Goal: Obtain resource: Download file/media

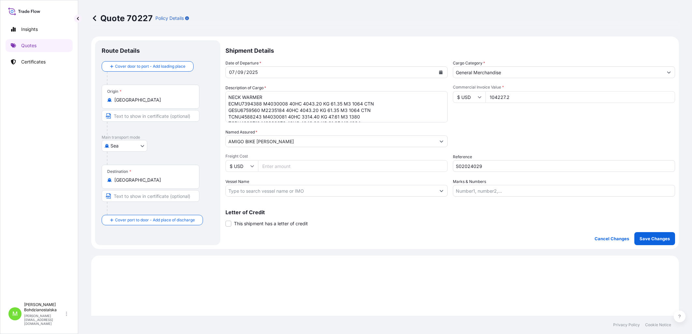
select select "Sea"
click at [35, 46] on p "Quotes" at bounding box center [28, 45] width 15 height 7
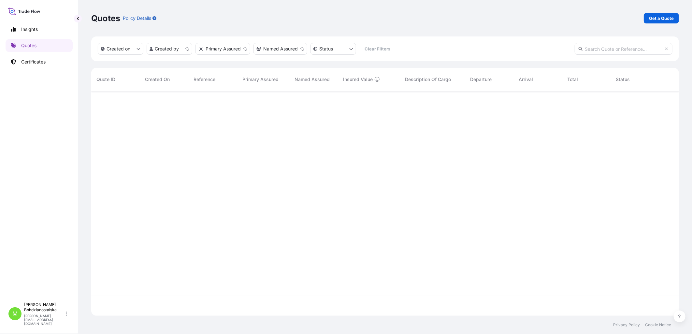
scroll to position [223, 582]
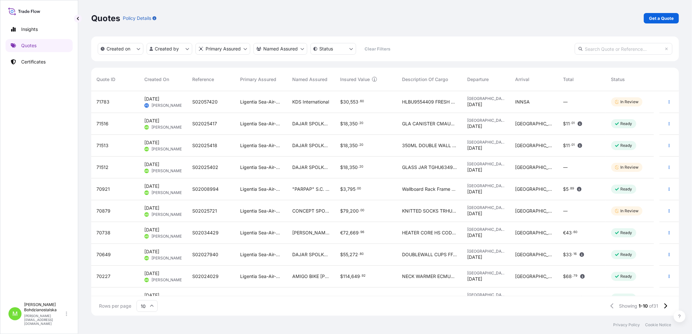
click at [597, 49] on input "text" at bounding box center [624, 49] width 98 height 12
paste input "61800"
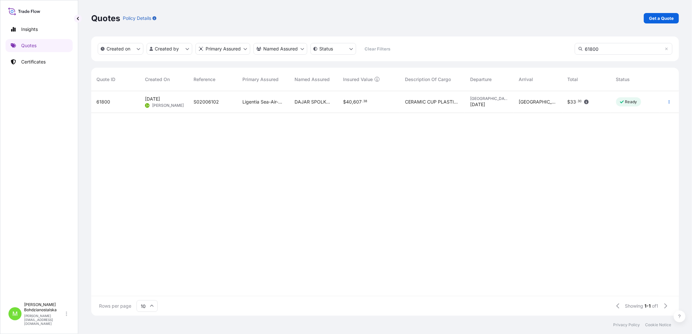
type input "61800"
click at [101, 100] on span "61800" at bounding box center [103, 102] width 14 height 7
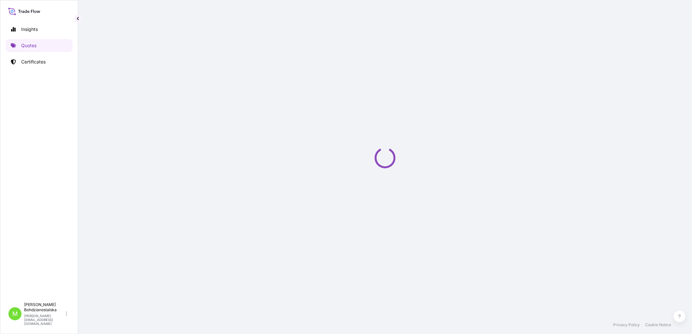
select select "Sea"
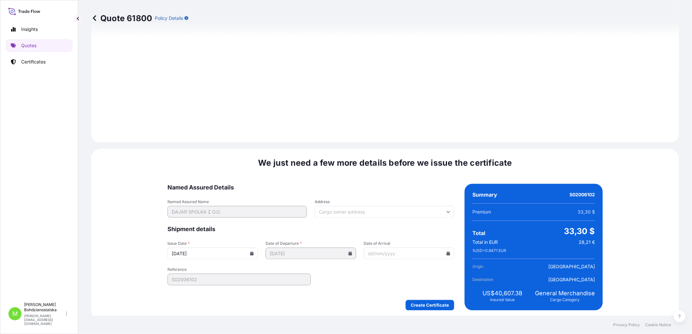
scroll to position [710, 0]
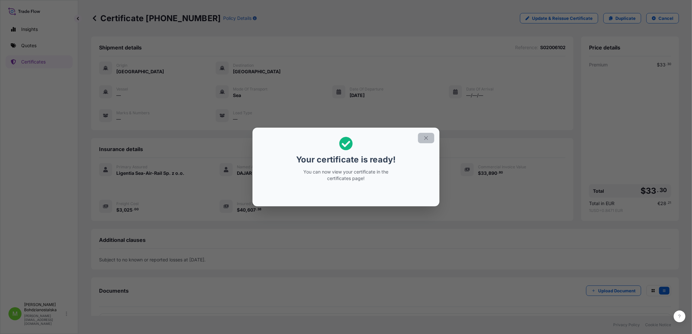
click at [427, 139] on icon "button" at bounding box center [426, 139] width 4 height 4
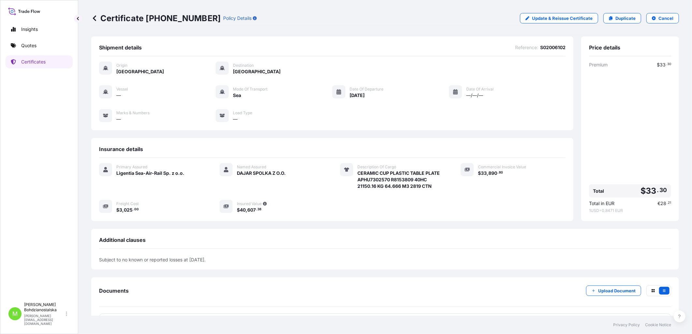
click at [548, 49] on span "S02006102" at bounding box center [552, 47] width 25 height 7
copy span "S02006102"
click at [638, 119] on div "Premium $ 33 . 30 Total $ 33 . 30 Total in EUR € 28 . 21 1 USD = 0.8471 EUR" at bounding box center [630, 138] width 82 height 152
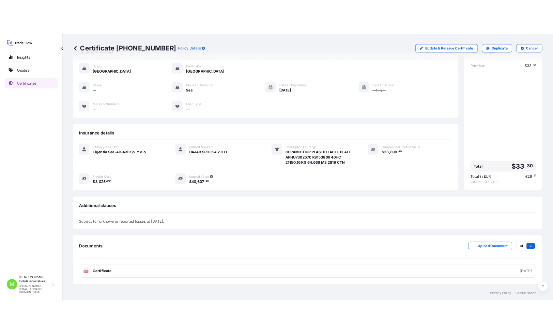
scroll to position [52, 0]
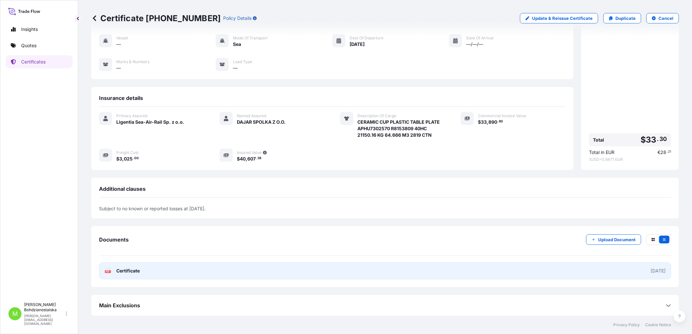
click at [210, 269] on link "PDF Certificate [DATE]" at bounding box center [385, 271] width 572 height 17
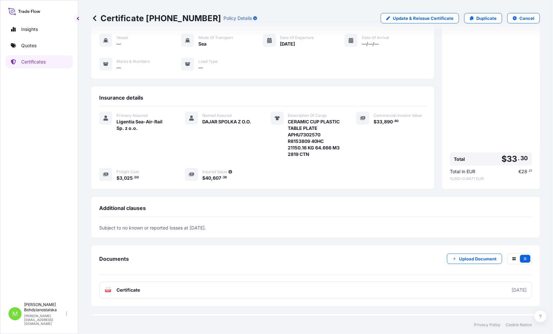
scroll to position [0, 0]
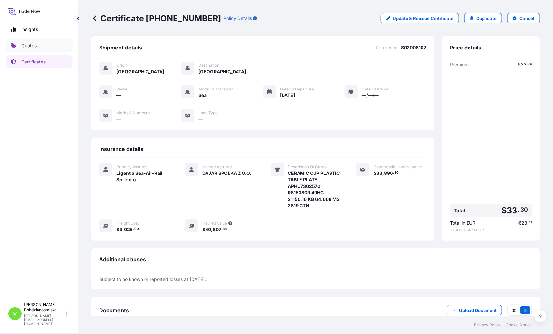
click at [23, 44] on p "Quotes" at bounding box center [28, 45] width 15 height 7
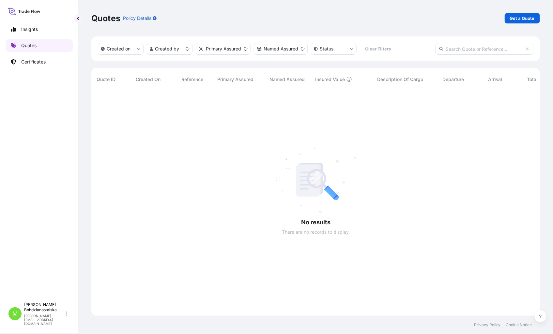
scroll to position [223, 443]
click at [490, 46] on input "text" at bounding box center [484, 49] width 98 height 12
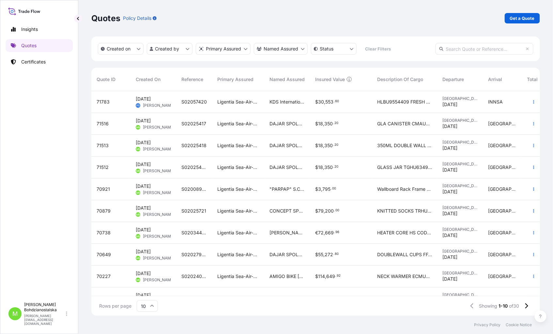
paste input "63913"
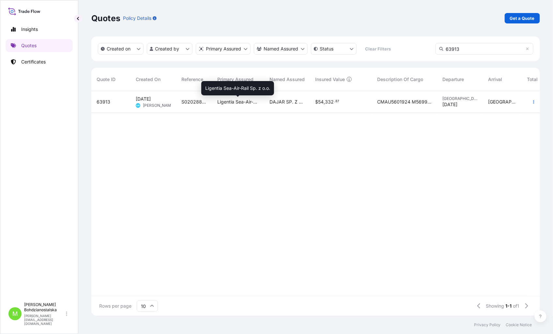
type input "63913"
click at [252, 101] on span "Ligentia Sea-Air-Rail Sp. z o.o." at bounding box center [238, 102] width 42 height 7
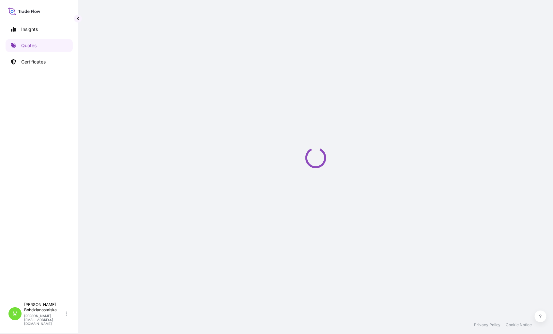
select select "Sea"
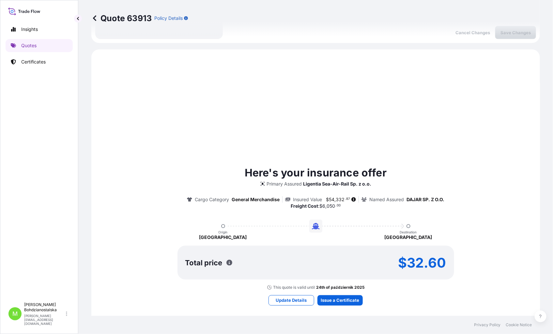
scroll to position [223, 0]
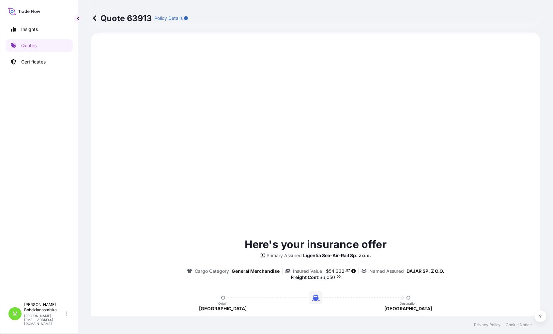
type input "[DATE]"
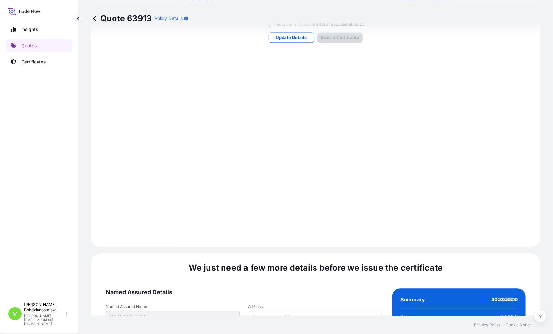
scroll to position [667, 0]
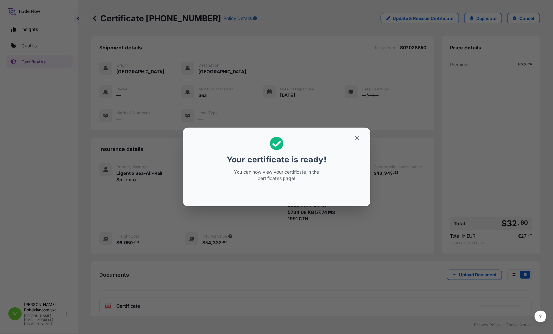
click at [379, 82] on div "Your certificate is ready! You can now view your certificate in the certificate…" at bounding box center [276, 167] width 553 height 335
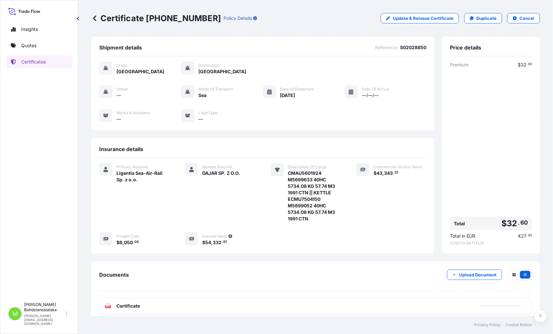
click at [415, 49] on span "S02028850" at bounding box center [413, 47] width 26 height 7
copy span "S02028850"
click at [319, 197] on span "CMAU5601924 M5699633 40HC 5734.08 KG 57.74 M3 1991 CTN || KETTLE ECMU7504150 M5…" at bounding box center [314, 196] width 53 height 52
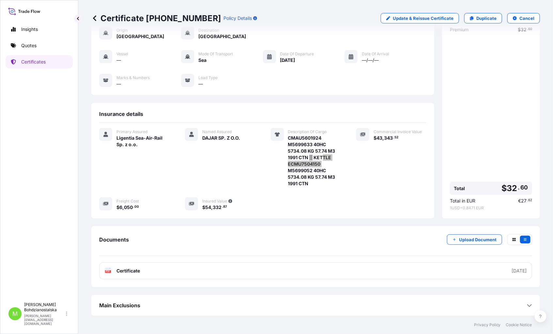
scroll to position [36, 0]
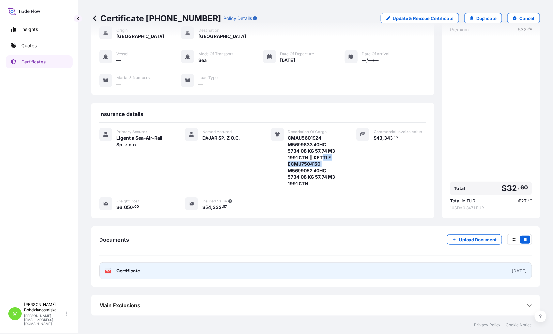
click at [135, 269] on span "Certificate" at bounding box center [127, 271] width 23 height 7
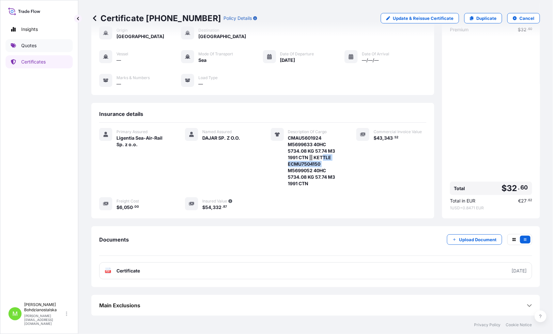
click at [25, 45] on p "Quotes" at bounding box center [28, 45] width 15 height 7
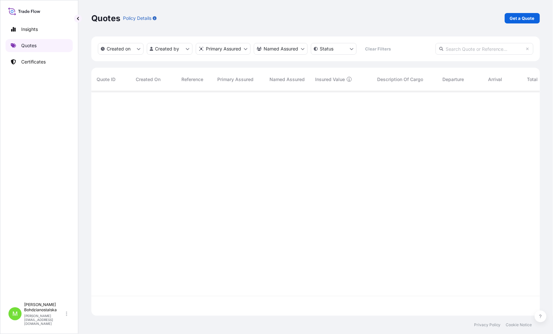
scroll to position [223, 443]
click at [473, 48] on input "text" at bounding box center [484, 49] width 98 height 12
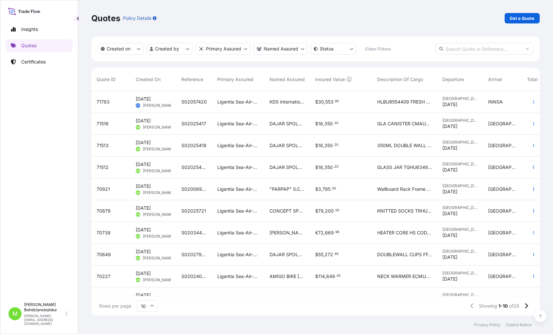
paste input "65073"
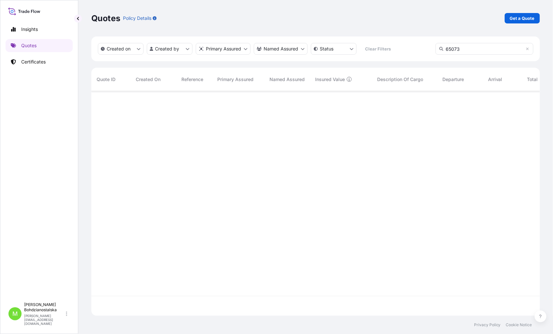
type input "65073"
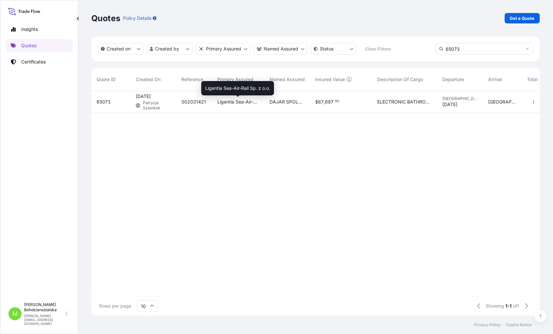
click at [252, 102] on span "Ligentia Sea-Air-Rail Sp. z o.o." at bounding box center [238, 102] width 42 height 7
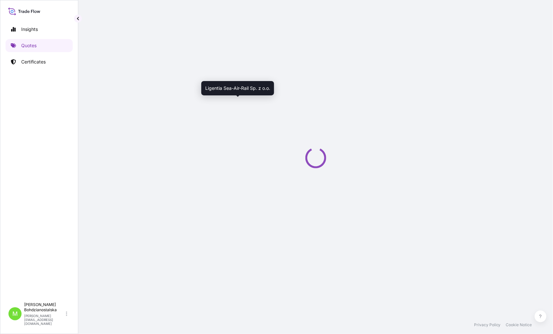
select select "Sea"
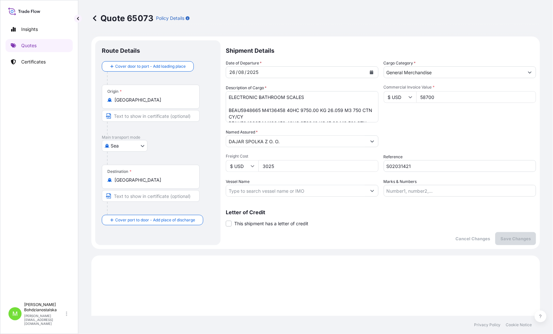
click at [393, 166] on input "S02031421" at bounding box center [459, 166] width 153 height 12
click at [376, 27] on div "Quote 65073 Policy Details" at bounding box center [315, 18] width 448 height 37
click at [392, 167] on input "S02031421" at bounding box center [459, 166] width 153 height 12
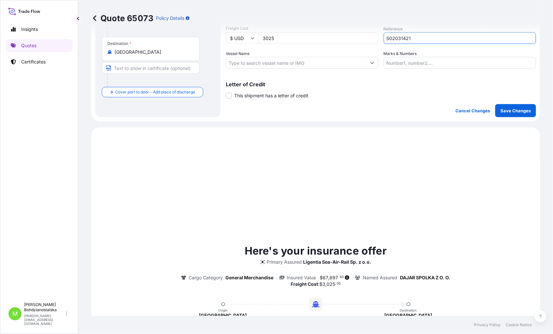
scroll to position [145, 0]
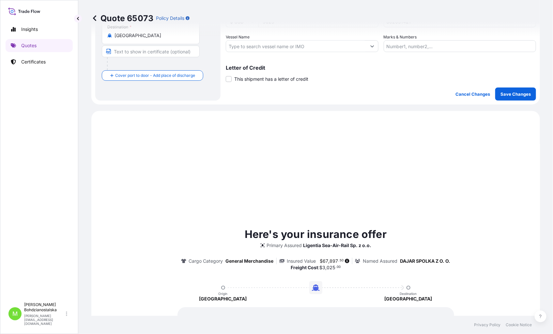
click at [439, 21] on div "Quote 65073 Policy Details" at bounding box center [315, 18] width 448 height 10
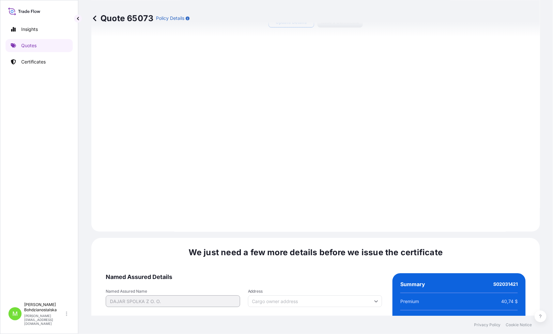
scroll to position [667, 0]
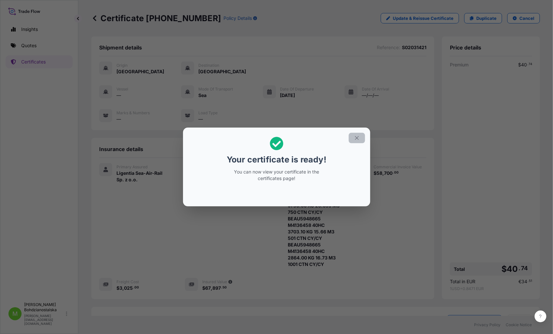
click at [355, 135] on icon "button" at bounding box center [357, 138] width 6 height 6
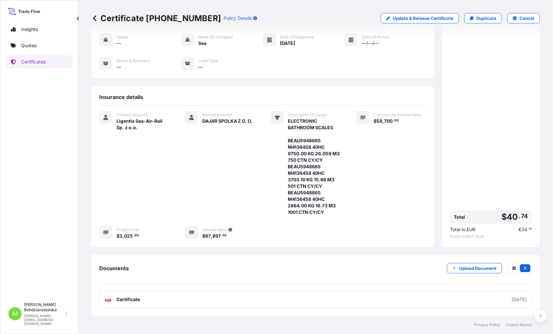
scroll to position [81, 0]
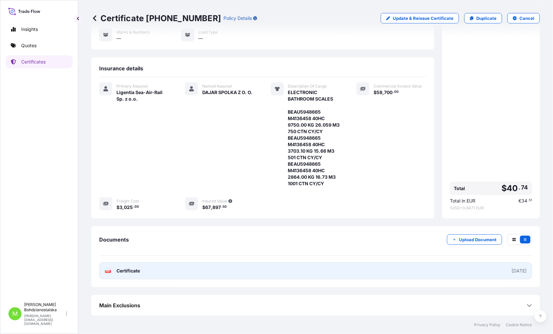
click at [176, 268] on link "PDF Certificate [DATE]" at bounding box center [315, 271] width 433 height 17
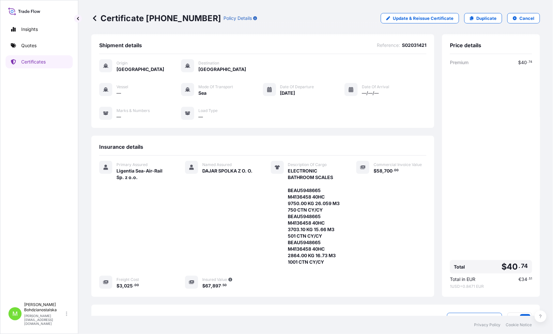
scroll to position [0, 0]
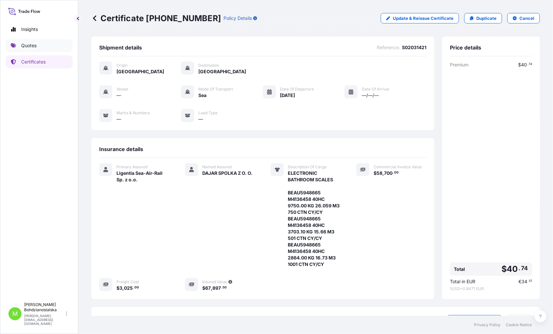
click at [24, 41] on link "Quotes" at bounding box center [39, 45] width 67 height 13
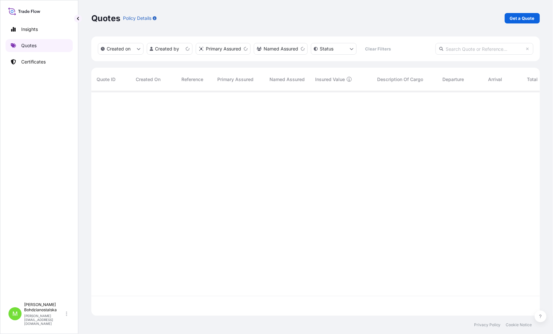
scroll to position [223, 443]
click at [471, 50] on input "text" at bounding box center [484, 49] width 98 height 12
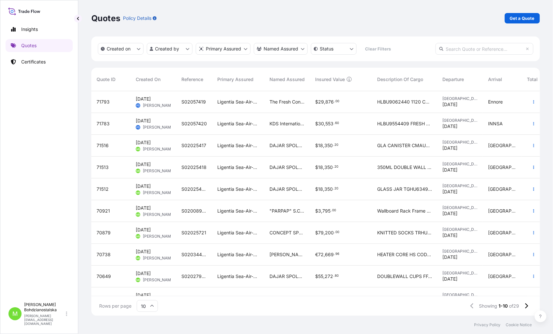
paste input "61822"
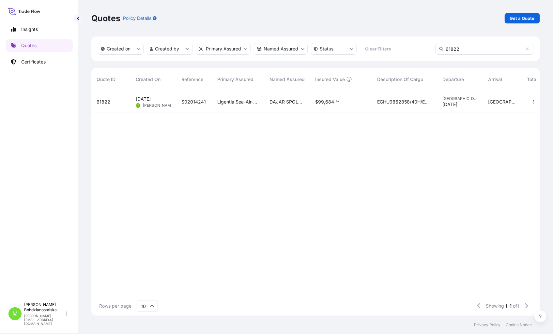
type input "61822"
click at [265, 103] on div "DAJAR SPOLKA Z O.O." at bounding box center [287, 102] width 46 height 22
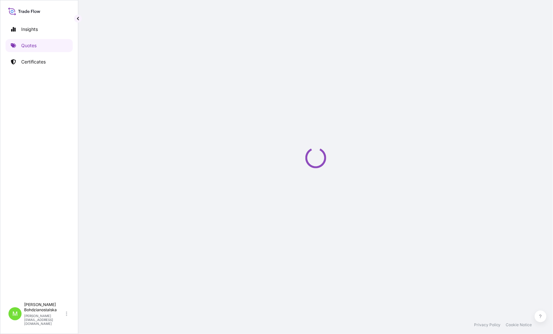
select select "Sea"
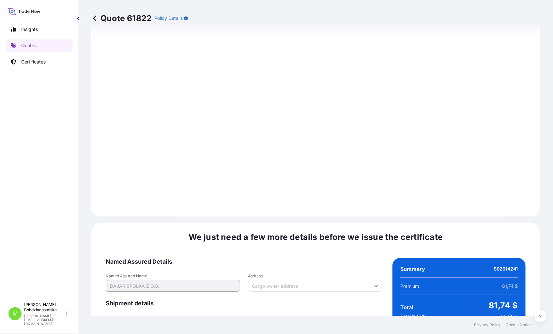
scroll to position [703, 0]
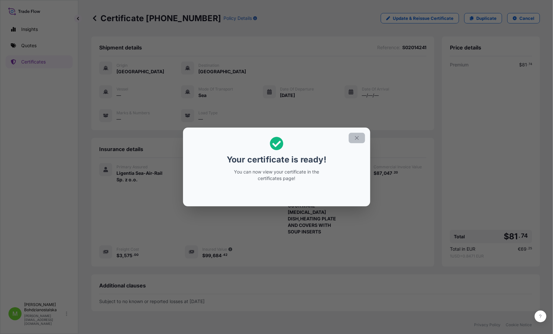
click at [356, 136] on icon "button" at bounding box center [357, 138] width 6 height 6
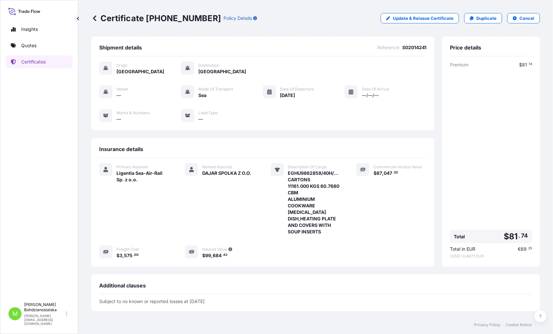
click at [416, 47] on span "S02014241" at bounding box center [414, 47] width 24 height 7
copy span "S02014241"
click at [291, 20] on div "Certificate [PHONE_NUMBER] Policy Details Update & Reissue Certificate Duplicat…" at bounding box center [315, 18] width 448 height 10
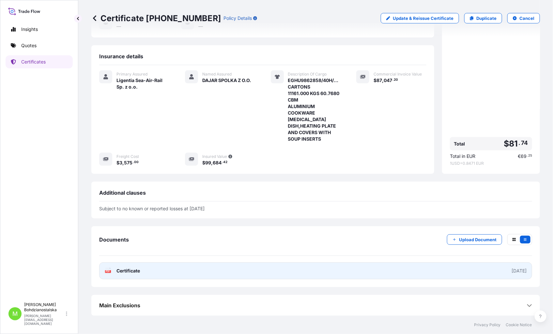
click at [141, 272] on link "PDF Certificate [DATE]" at bounding box center [315, 271] width 433 height 17
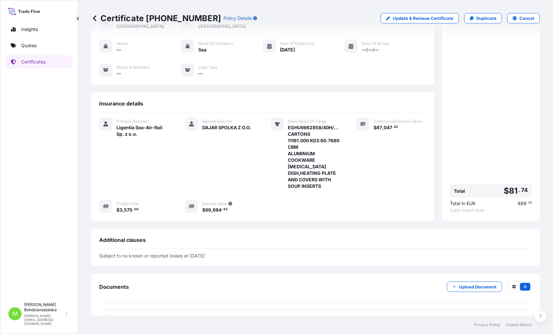
scroll to position [0, 0]
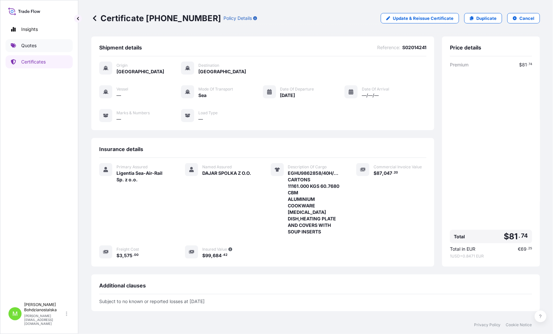
click at [29, 44] on p "Quotes" at bounding box center [28, 45] width 15 height 7
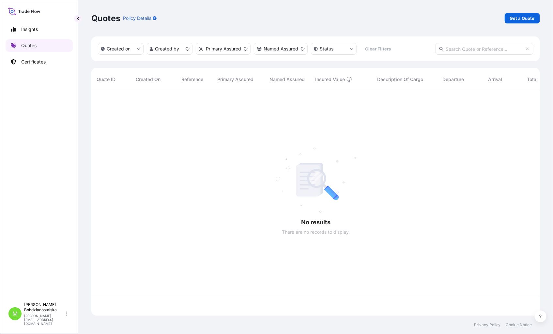
scroll to position [223, 443]
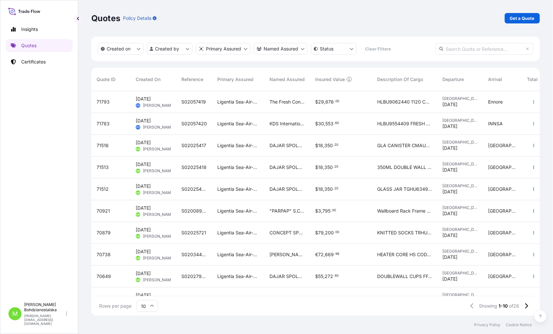
click at [466, 42] on div "Created on Created by Primary Assured Named Assured Status Clear Filters" at bounding box center [315, 49] width 448 height 25
click at [465, 48] on input "text" at bounding box center [484, 49] width 98 height 12
paste input "61827"
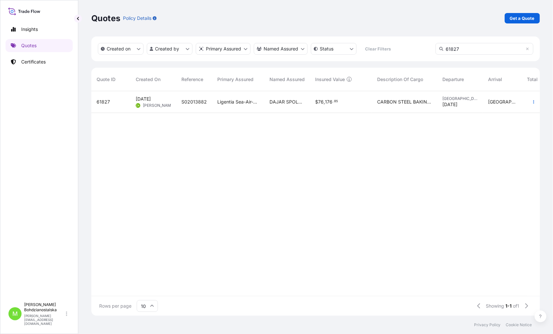
type input "61827"
click at [436, 105] on div "CARBON STEEL BAKING FORMS, COFFEE PLUNGER CMAU8767082 M5269665 40HC 7445.14 KG …" at bounding box center [404, 102] width 65 height 22
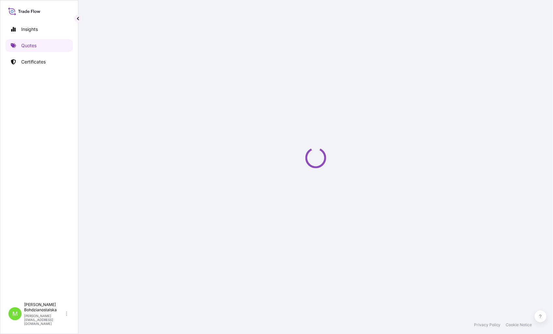
select select "Sea"
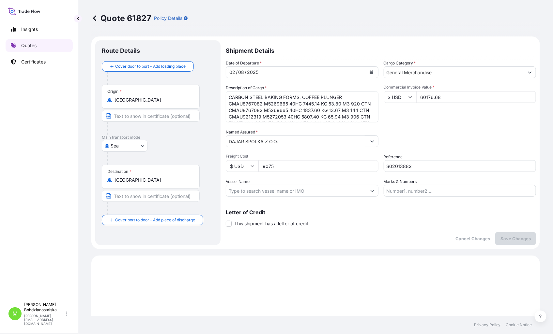
click at [26, 46] on p "Quotes" at bounding box center [28, 45] width 15 height 7
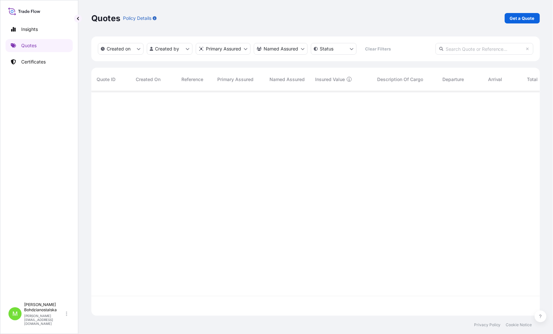
scroll to position [223, 443]
click at [459, 50] on input "text" at bounding box center [484, 49] width 98 height 12
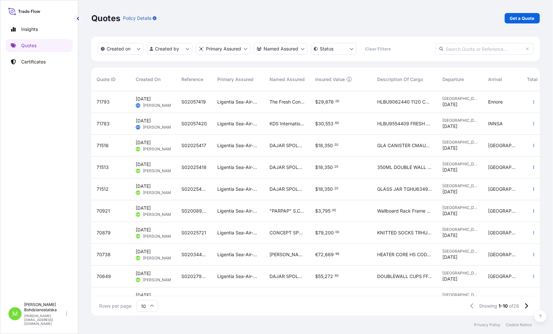
paste input "61827"
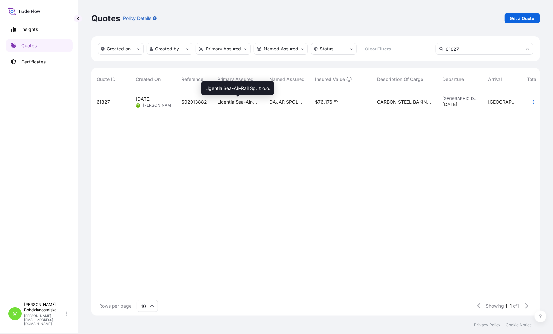
type input "61827"
click at [223, 101] on span "Ligentia Sea-Air-Rail Sp. z o.o." at bounding box center [238, 102] width 42 height 7
select select "Sea"
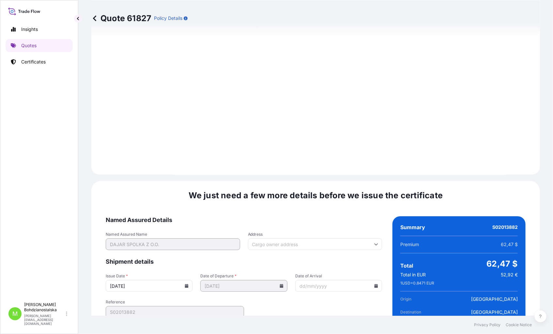
scroll to position [667, 0]
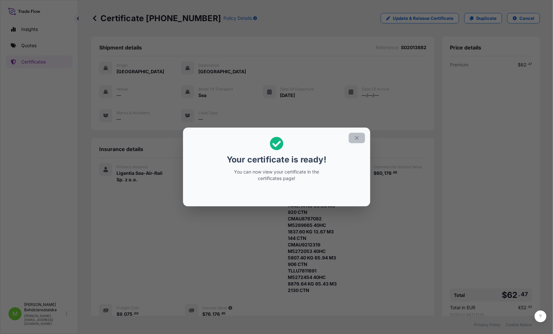
click at [356, 139] on icon "button" at bounding box center [357, 138] width 6 height 6
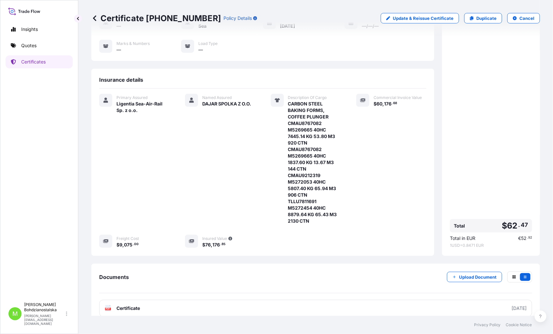
scroll to position [108, 0]
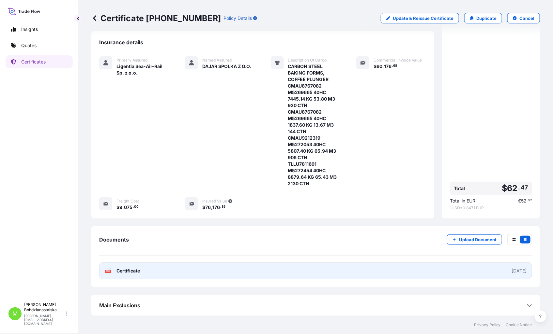
click at [251, 273] on link "PDF Certificate [DATE]" at bounding box center [315, 271] width 433 height 17
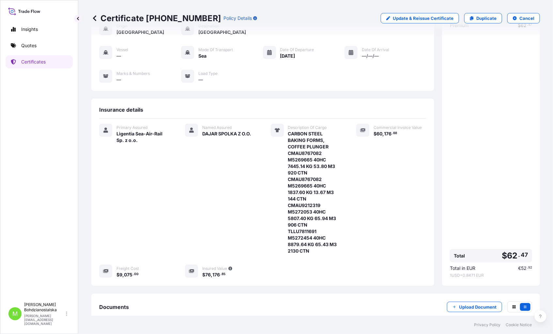
scroll to position [0, 0]
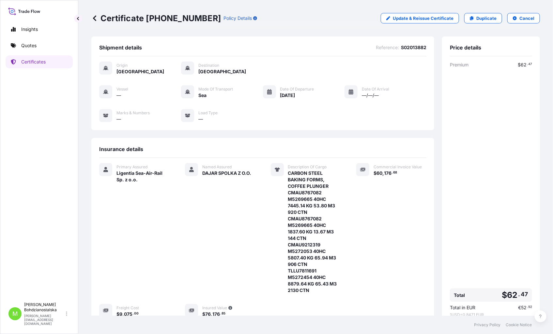
click at [411, 47] on span "S02013882" at bounding box center [413, 47] width 25 height 7
copy span "S02013882"
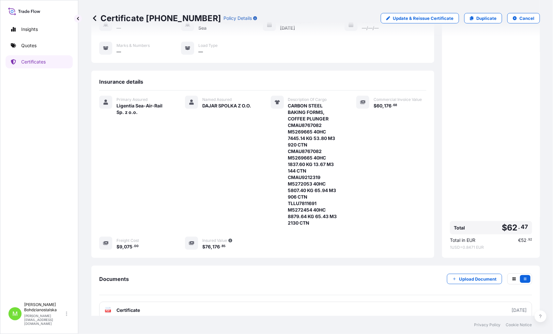
scroll to position [108, 0]
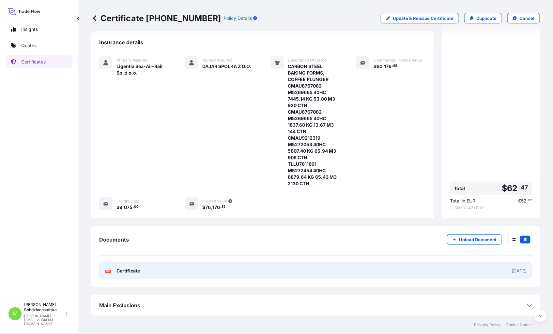
click at [152, 273] on link "PDF Certificate [DATE]" at bounding box center [315, 271] width 433 height 17
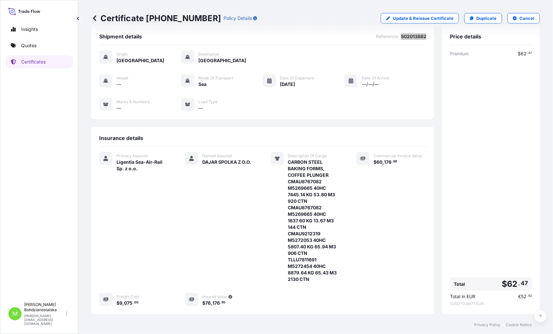
scroll to position [0, 0]
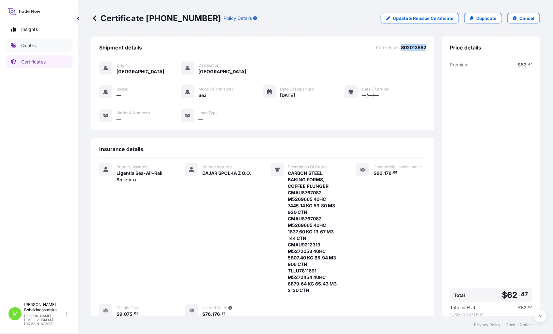
click at [33, 47] on p "Quotes" at bounding box center [28, 45] width 15 height 7
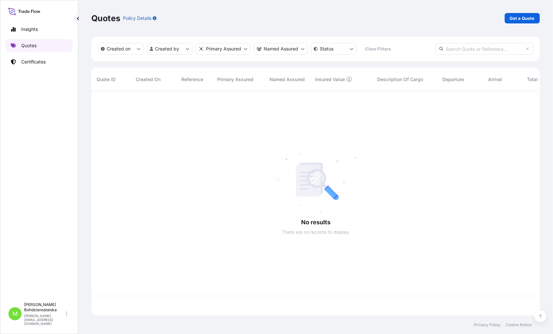
scroll to position [223, 443]
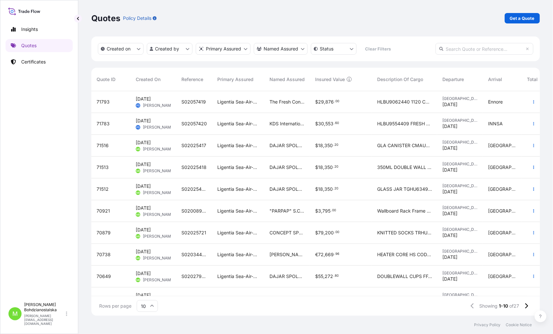
click at [463, 54] on input "text" at bounding box center [484, 49] width 98 height 12
paste input "58322"
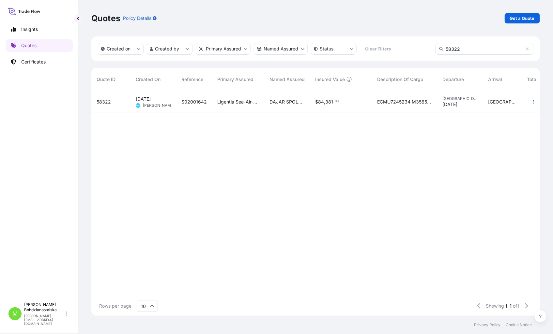
type input "58322"
click at [395, 102] on span "ECMU7245234 M3565561 40HC 4950.00 KG 13.39 M3 750 CTN || SOUP LADLE" at bounding box center [404, 102] width 55 height 7
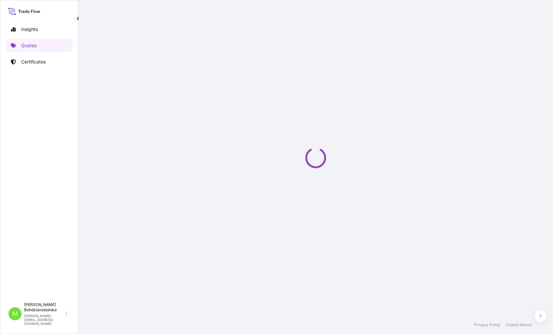
select select "Sea"
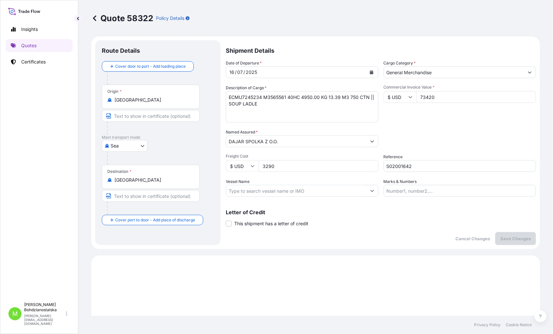
click at [396, 167] on input "S02001642" at bounding box center [459, 166] width 153 height 12
click at [402, 168] on input "S02001642" at bounding box center [459, 166] width 153 height 12
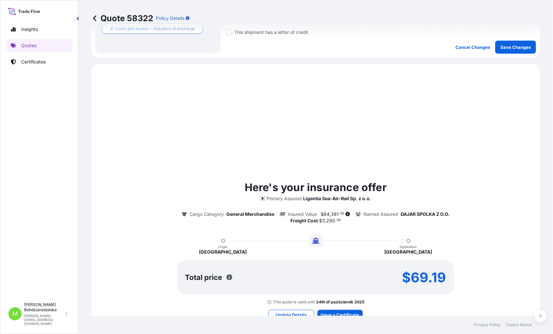
scroll to position [289, 0]
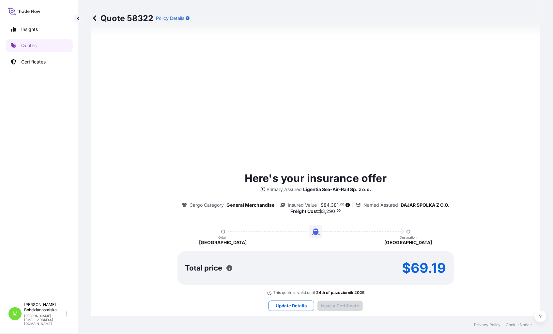
type input "[DATE]"
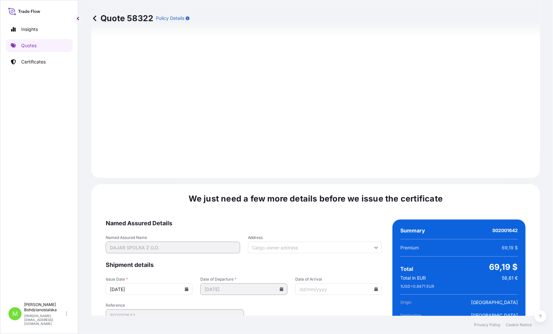
scroll to position [667, 0]
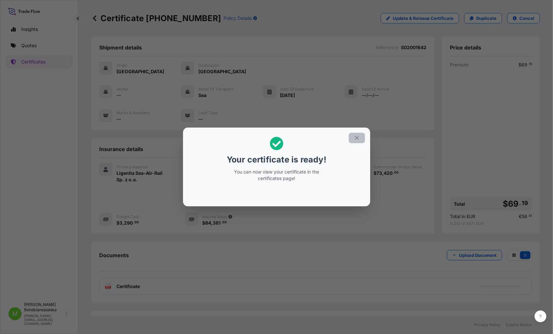
click at [356, 138] on icon "button" at bounding box center [357, 139] width 4 height 4
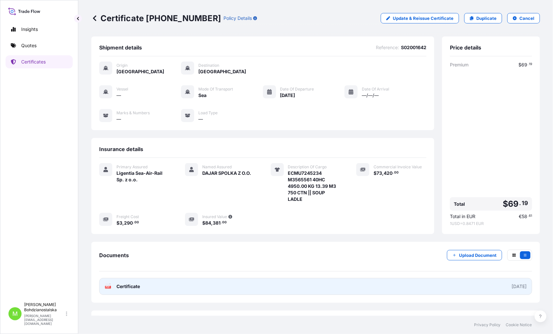
click at [157, 286] on link "PDF Certificate [DATE]" at bounding box center [315, 286] width 433 height 17
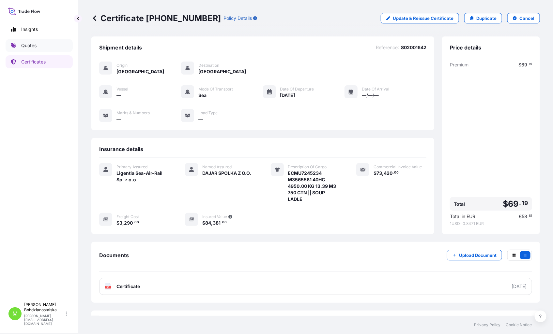
click at [31, 41] on link "Quotes" at bounding box center [39, 45] width 67 height 13
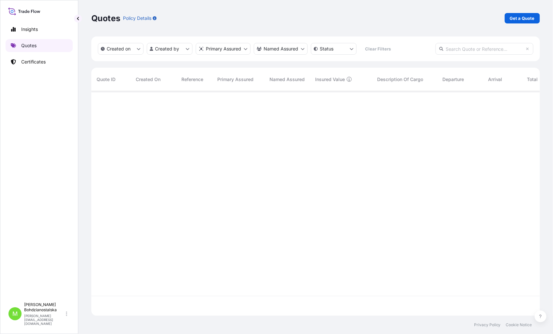
scroll to position [223, 443]
click at [481, 51] on input "text" at bounding box center [484, 49] width 98 height 12
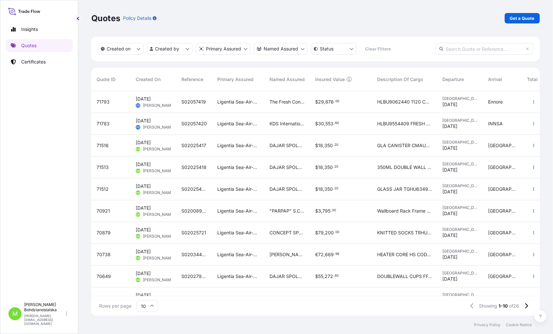
paste input "60793"
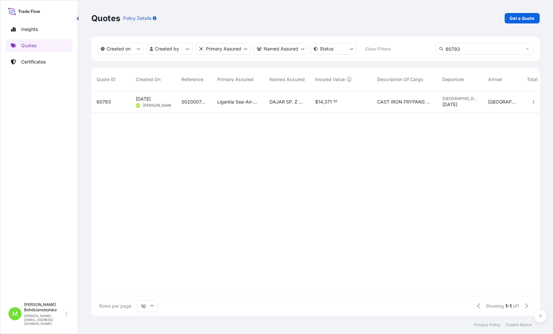
type input "60793"
click at [288, 101] on span "DAJAR SP. Z O.O." at bounding box center [286, 102] width 35 height 7
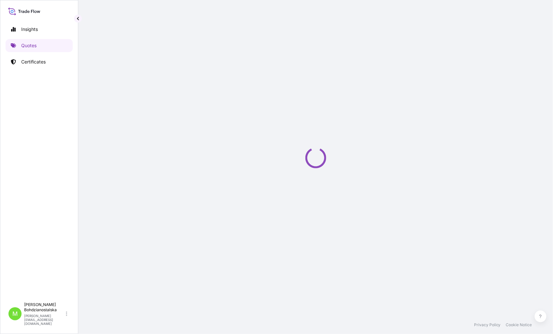
select select "Sea"
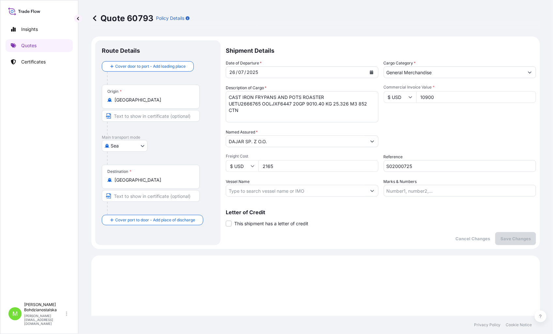
click at [399, 167] on input "S02000725" at bounding box center [459, 166] width 153 height 12
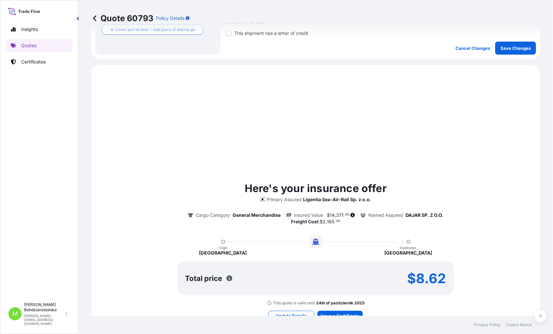
scroll to position [217, 0]
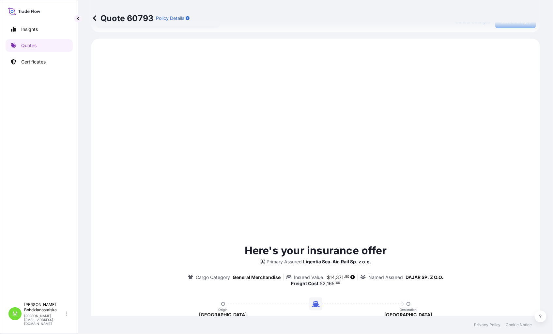
type input "[DATE]"
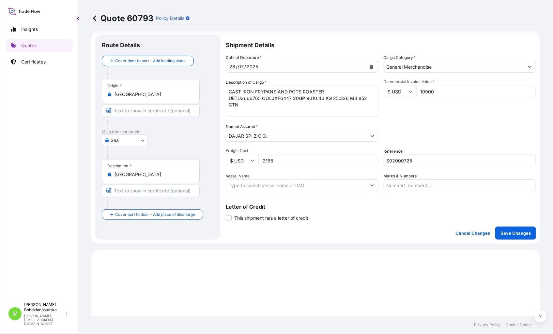
scroll to position [0, 0]
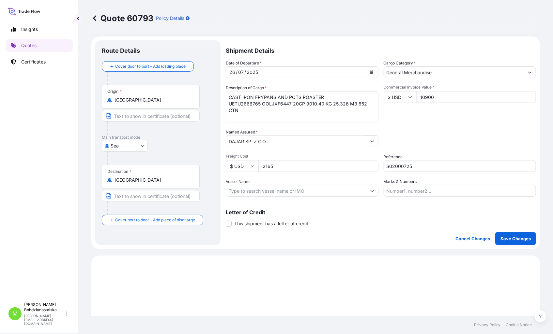
click at [432, 99] on input "10900" at bounding box center [476, 97] width 120 height 12
drag, startPoint x: 442, startPoint y: 98, endPoint x: 381, endPoint y: 93, distance: 60.9
click at [383, 93] on div "$ USD 10900" at bounding box center [459, 97] width 153 height 12
click at [420, 97] on input "Commercial Invoice Value *" at bounding box center [476, 97] width 120 height 12
paste input "15968.8"
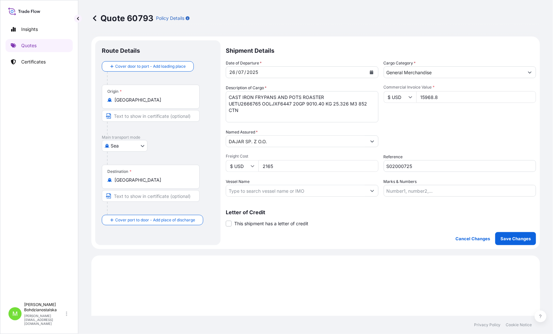
type input "15968.8"
click at [435, 140] on div "Packing Category Type to search a container mode Please select a primary mode o…" at bounding box center [459, 138] width 153 height 18
click at [513, 241] on p "Save Changes" at bounding box center [515, 239] width 30 height 7
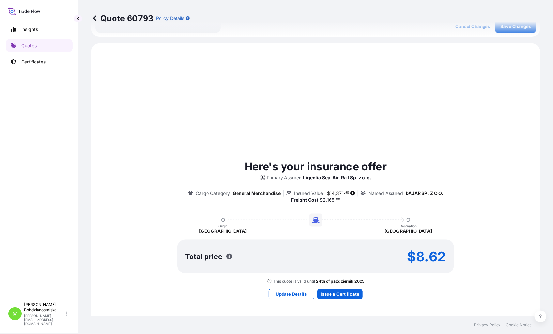
scroll to position [223, 0]
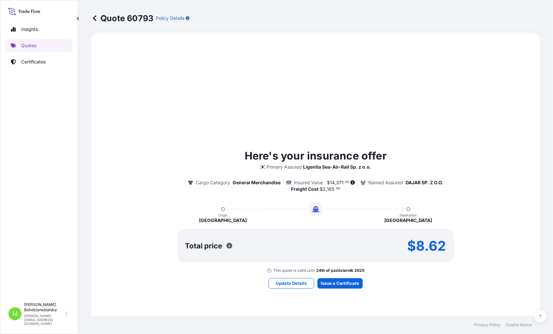
select select "Sea"
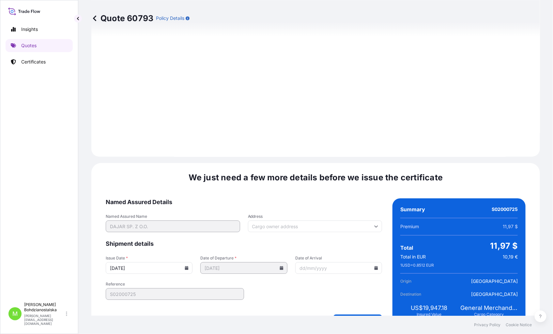
scroll to position [667, 0]
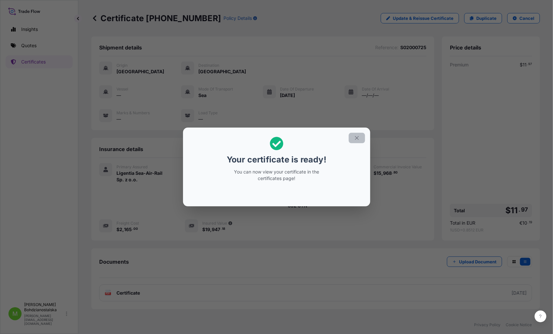
click at [358, 139] on icon "button" at bounding box center [357, 138] width 6 height 6
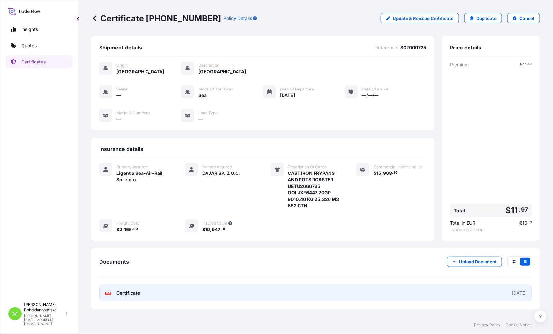
click at [170, 296] on link "PDF Certificate [DATE]" at bounding box center [315, 293] width 433 height 17
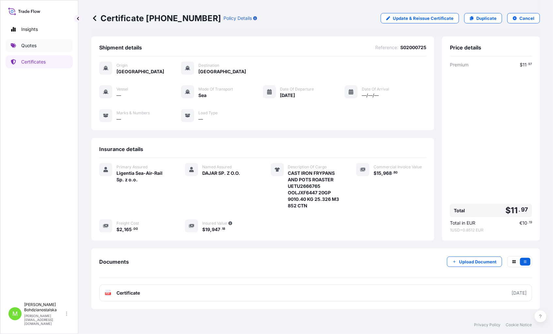
click at [30, 43] on p "Quotes" at bounding box center [28, 45] width 15 height 7
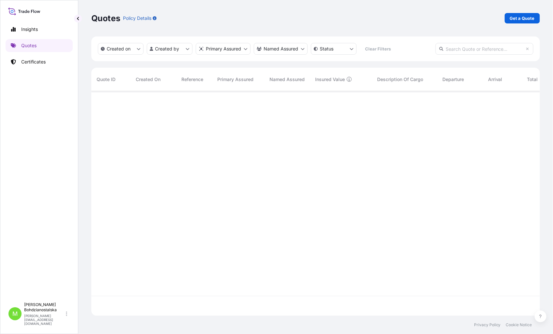
scroll to position [223, 443]
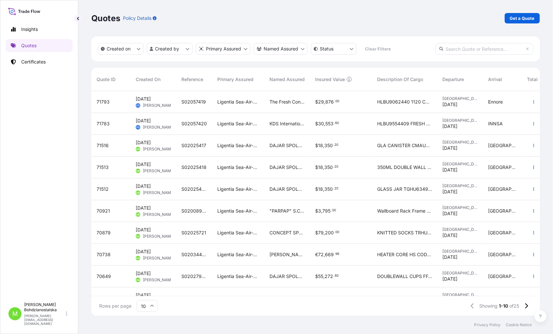
click at [447, 48] on input "text" at bounding box center [484, 49] width 98 height 12
paste input "60774"
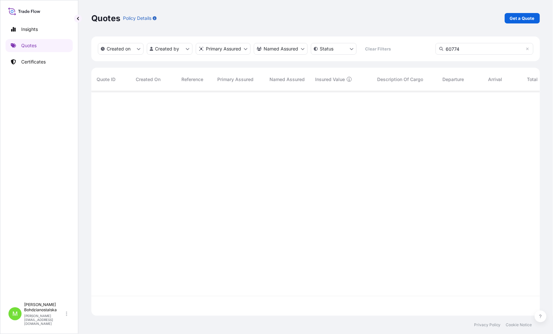
type input "60774"
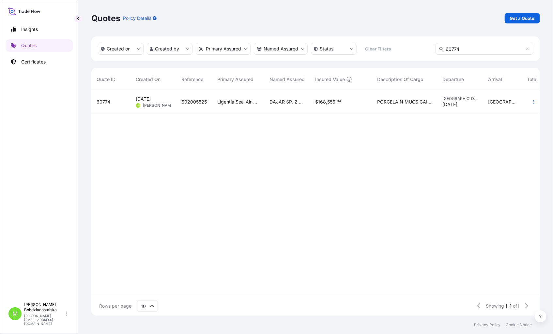
click at [396, 103] on span "PORCELAIN MUGS CAIU7342476 M4458057 40HC 6508.84 KG 20.13 M3 524 CTN SEGU620540…" at bounding box center [404, 102] width 55 height 7
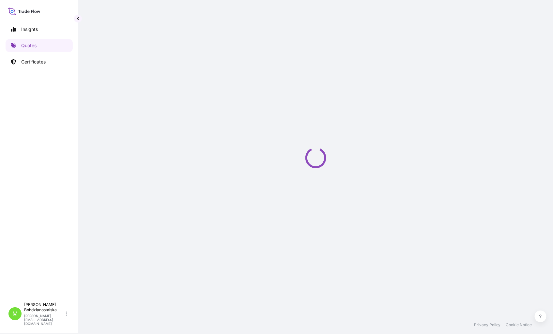
select select "Sea"
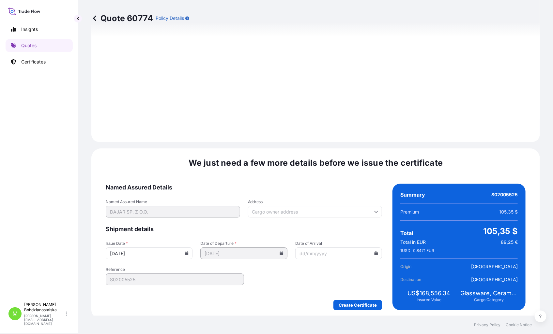
scroll to position [667, 0]
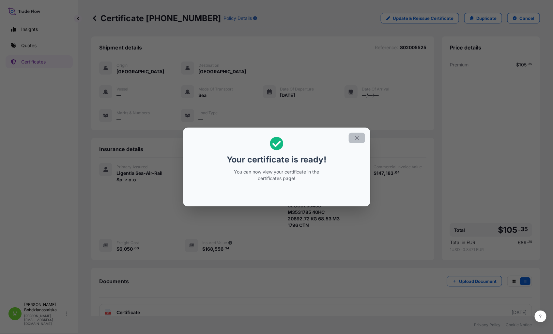
click at [357, 139] on icon "button" at bounding box center [357, 139] width 4 height 4
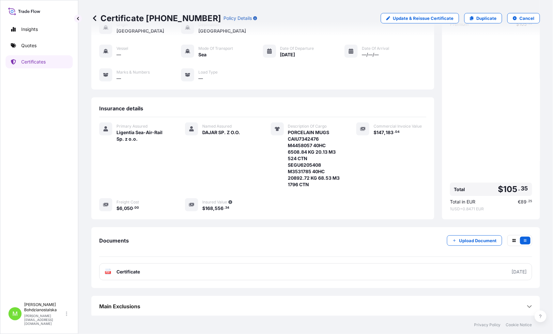
scroll to position [42, 0]
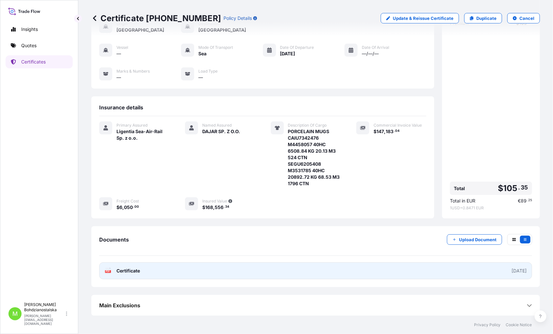
click at [168, 268] on link "PDF Certificate [DATE]" at bounding box center [315, 271] width 433 height 17
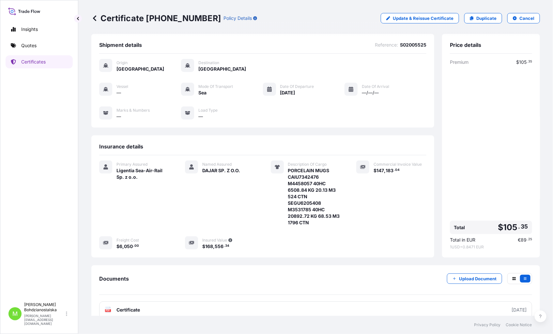
scroll to position [0, 0]
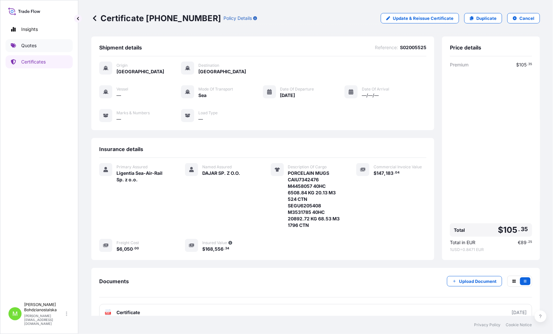
click at [30, 44] on p "Quotes" at bounding box center [28, 45] width 15 height 7
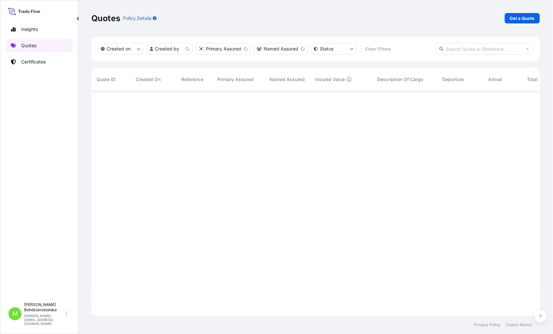
scroll to position [223, 443]
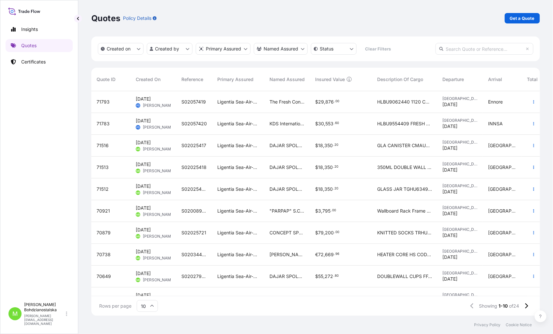
click at [460, 46] on input "text" at bounding box center [484, 49] width 98 height 12
paste input "61839"
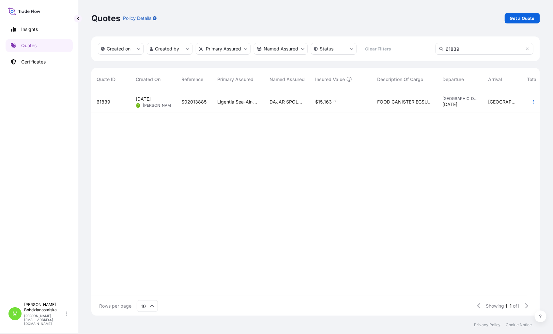
type input "61839"
click at [278, 103] on span "DAJAR SPOLKA Z O.O." at bounding box center [286, 102] width 35 height 7
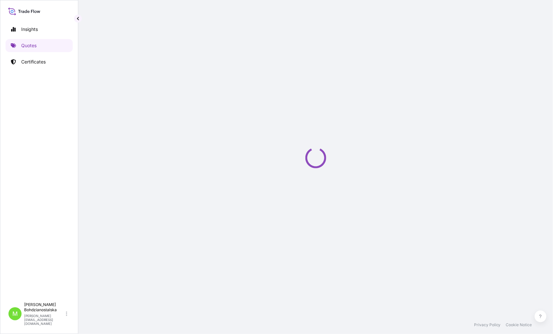
select select "Sea"
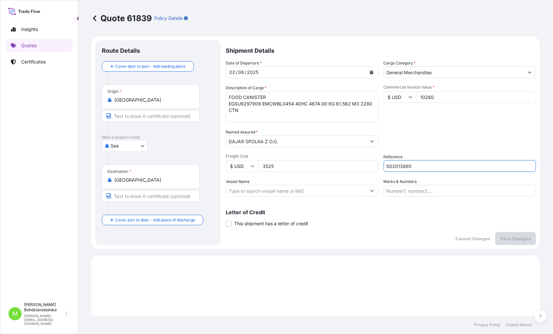
click at [397, 164] on input "S02013885" at bounding box center [459, 166] width 153 height 12
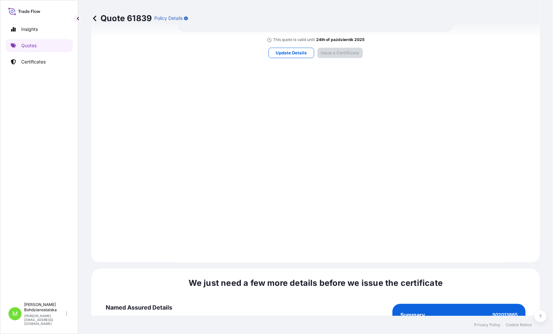
scroll to position [667, 0]
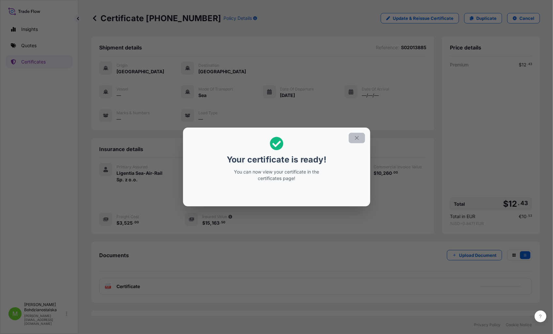
click at [355, 138] on icon "button" at bounding box center [357, 138] width 6 height 6
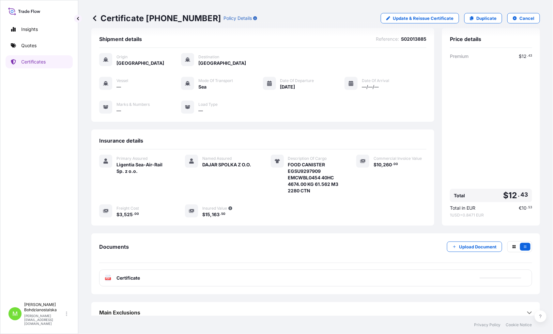
scroll to position [16, 0]
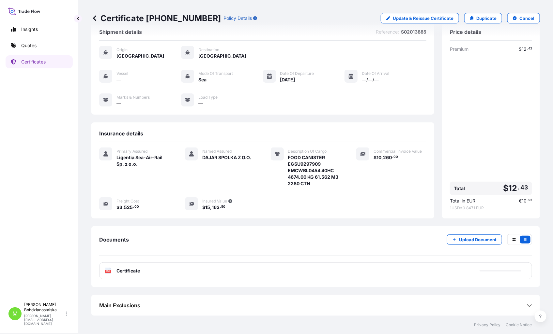
click at [133, 272] on span "Certificate" at bounding box center [127, 271] width 23 height 7
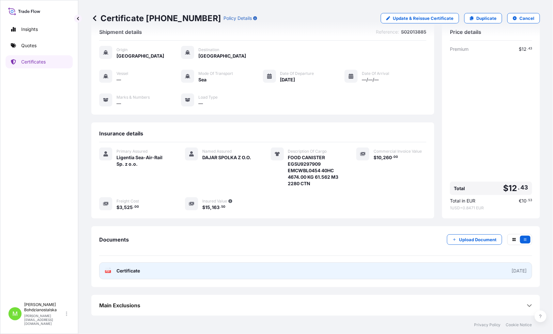
click at [137, 270] on span "Certificate" at bounding box center [127, 271] width 23 height 7
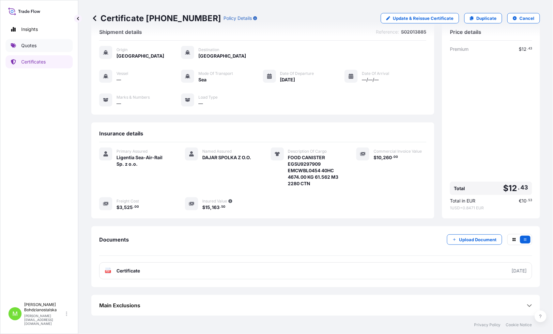
click at [29, 45] on p "Quotes" at bounding box center [28, 45] width 15 height 7
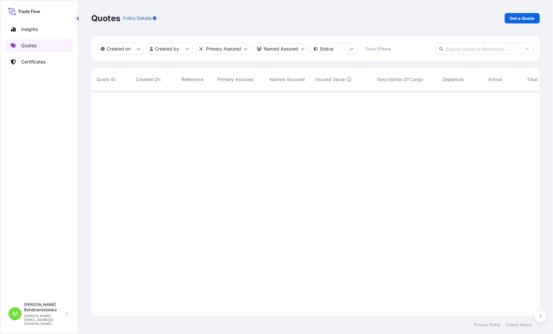
scroll to position [223, 443]
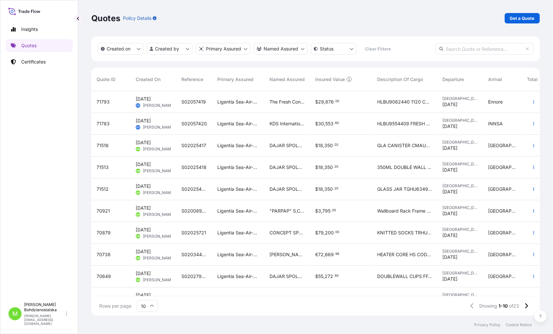
click at [450, 53] on input "text" at bounding box center [484, 49] width 98 height 12
paste input "61835"
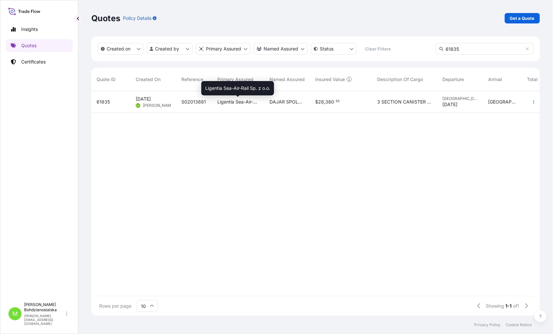
type input "61835"
click at [222, 100] on span "Ligentia Sea-Air-Rail Sp. z o.o." at bounding box center [238, 102] width 42 height 7
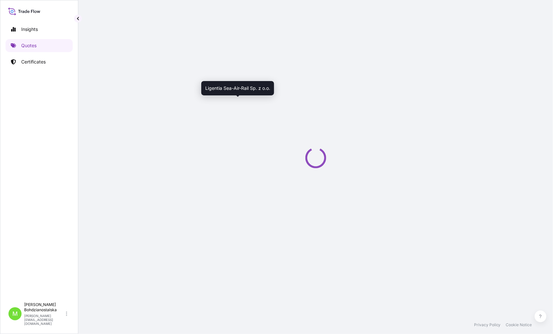
select select "Sea"
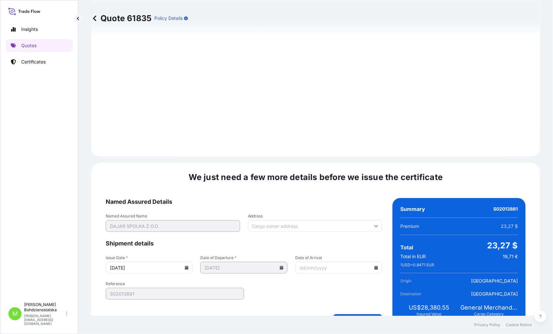
scroll to position [667, 0]
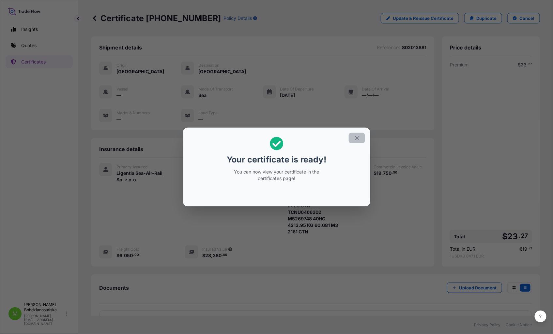
click at [357, 138] on icon "button" at bounding box center [357, 139] width 4 height 4
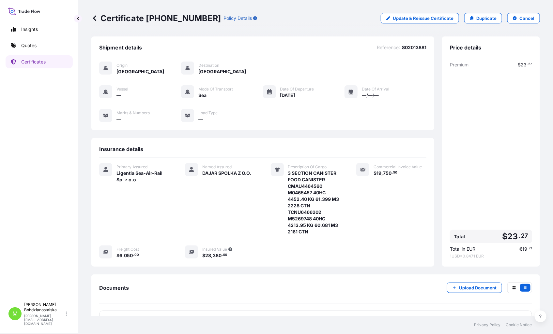
click at [412, 43] on div "Shipment details Reference : S02013881 Origin [GEOGRAPHIC_DATA] Destination [GE…" at bounding box center [262, 84] width 343 height 94
click at [414, 49] on span "S02013881" at bounding box center [414, 47] width 24 height 7
copy span "S02013881"
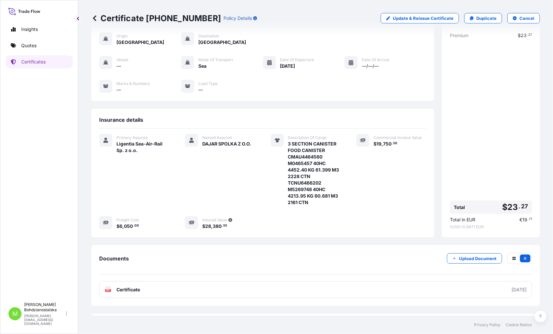
scroll to position [49, 0]
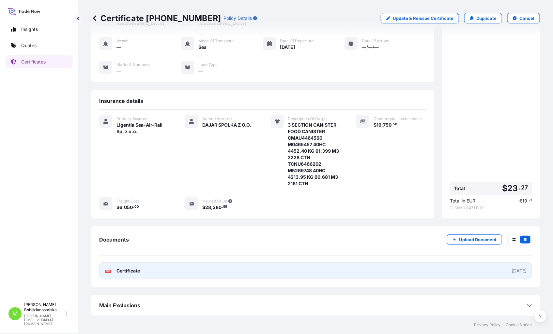
click at [302, 270] on link "PDF Certificate [DATE]" at bounding box center [315, 271] width 433 height 17
